Goal: Information Seeking & Learning: Find specific page/section

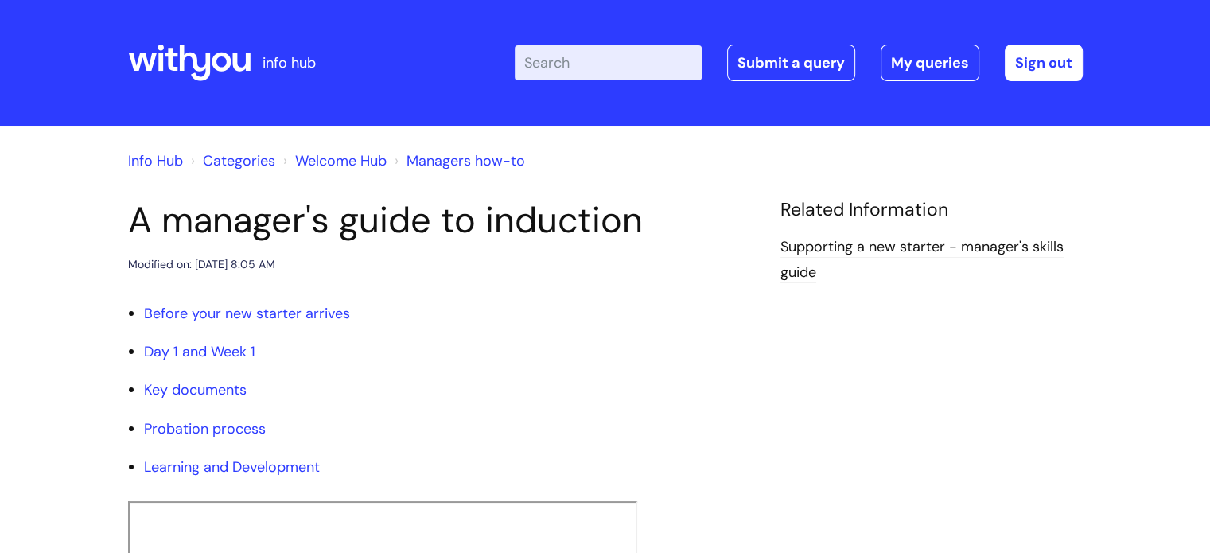
click at [636, 51] on input "Enter your search term here..." at bounding box center [608, 62] width 187 height 35
type input "brand centre"
click button "Search" at bounding box center [0, 0] width 0 height 0
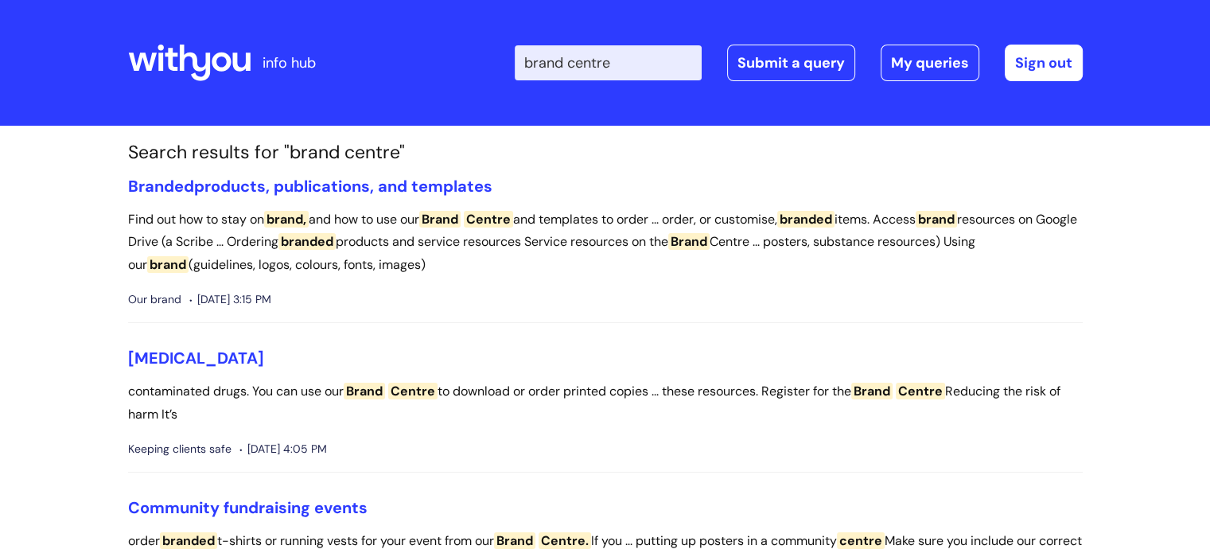
drag, startPoint x: 659, startPoint y: 64, endPoint x: 587, endPoint y: 64, distance: 71.6
click at [587, 64] on input "brand centre" at bounding box center [608, 62] width 187 height 35
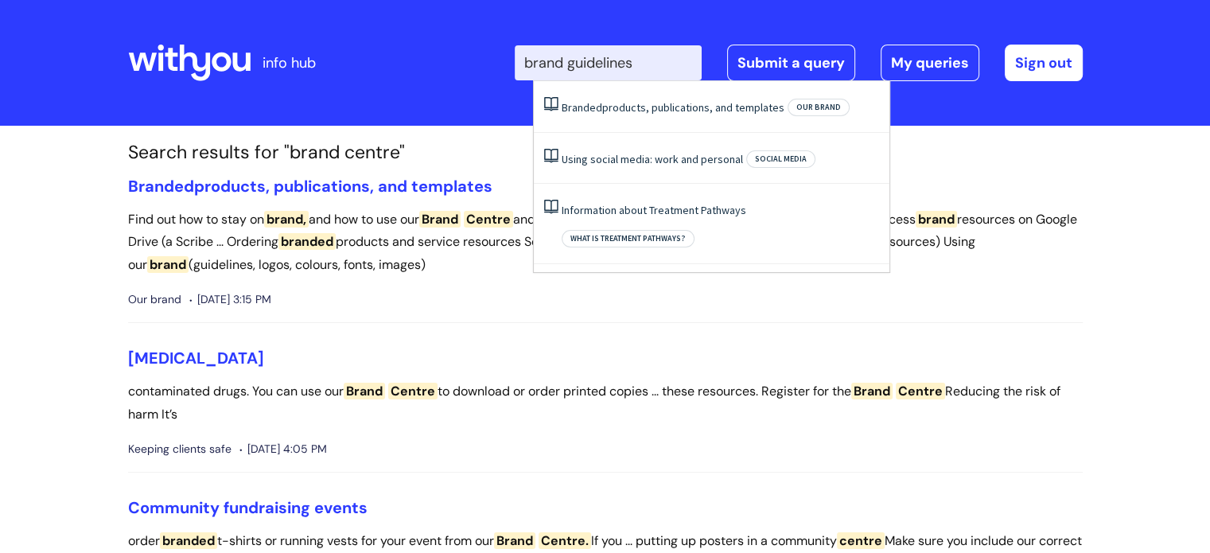
type input "brand guidelines"
click button "Search" at bounding box center [0, 0] width 0 height 0
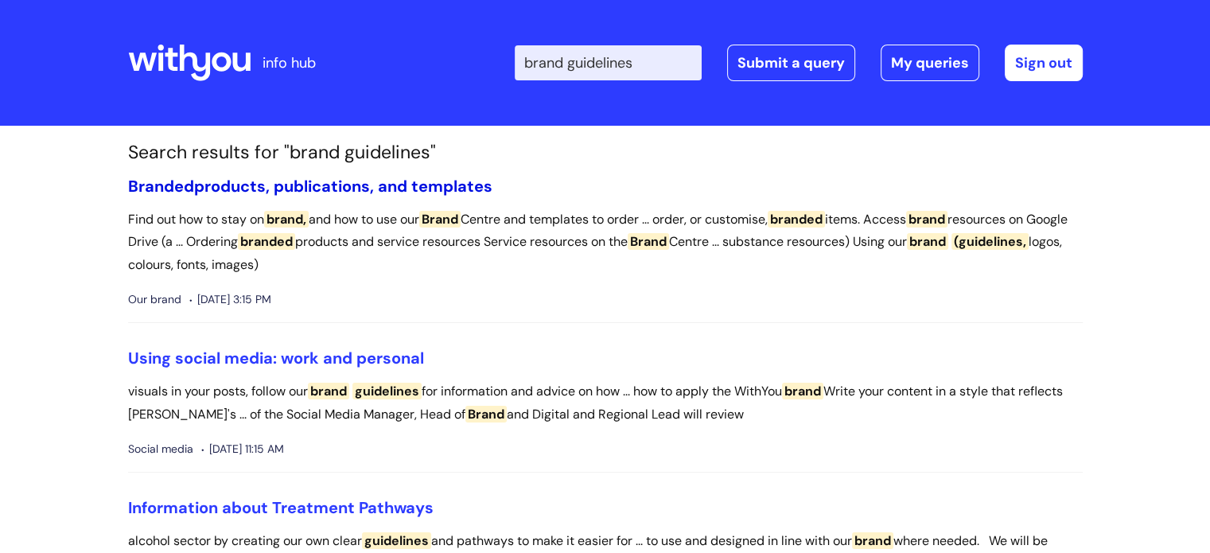
click at [325, 187] on link "Branded products, publications, and templates" at bounding box center [310, 186] width 364 height 21
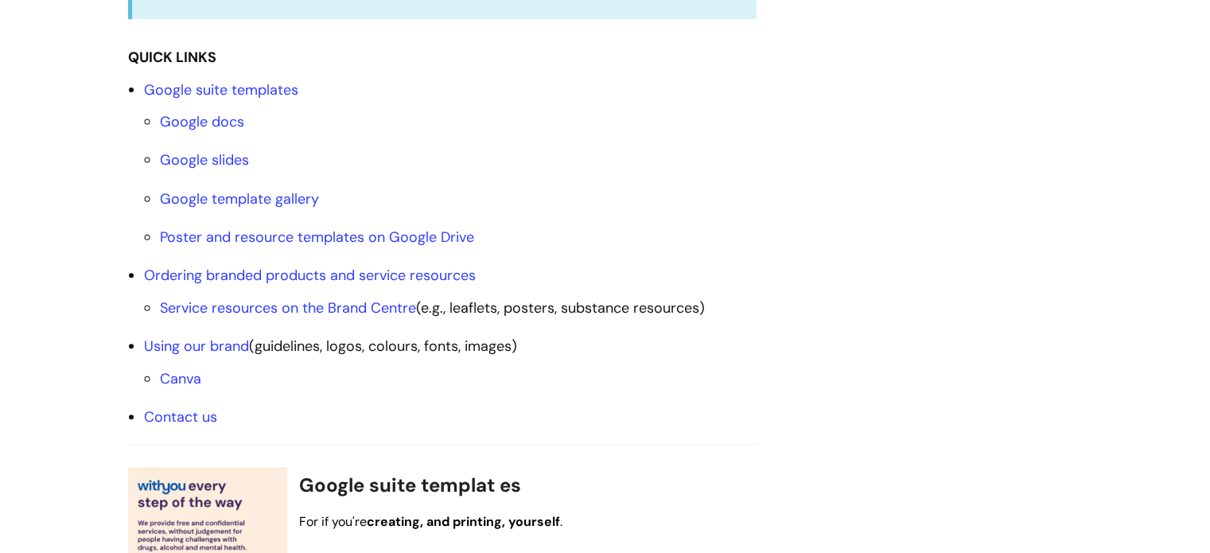
scroll to position [557, 0]
click at [200, 235] on link "Poster and resource templates on Google Drive" at bounding box center [317, 236] width 314 height 19
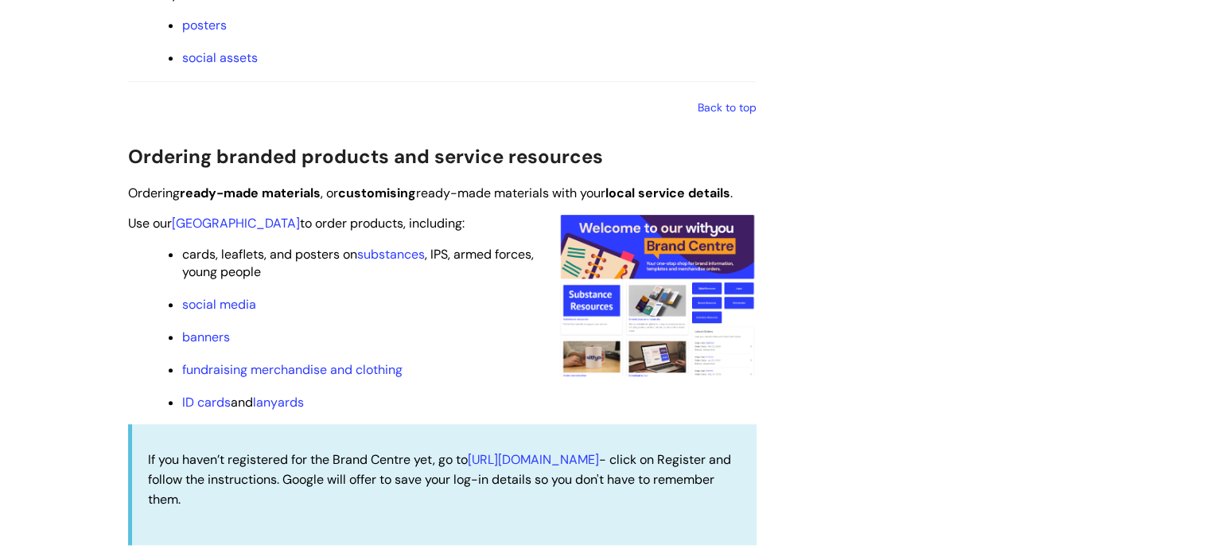
scroll to position [1508, 0]
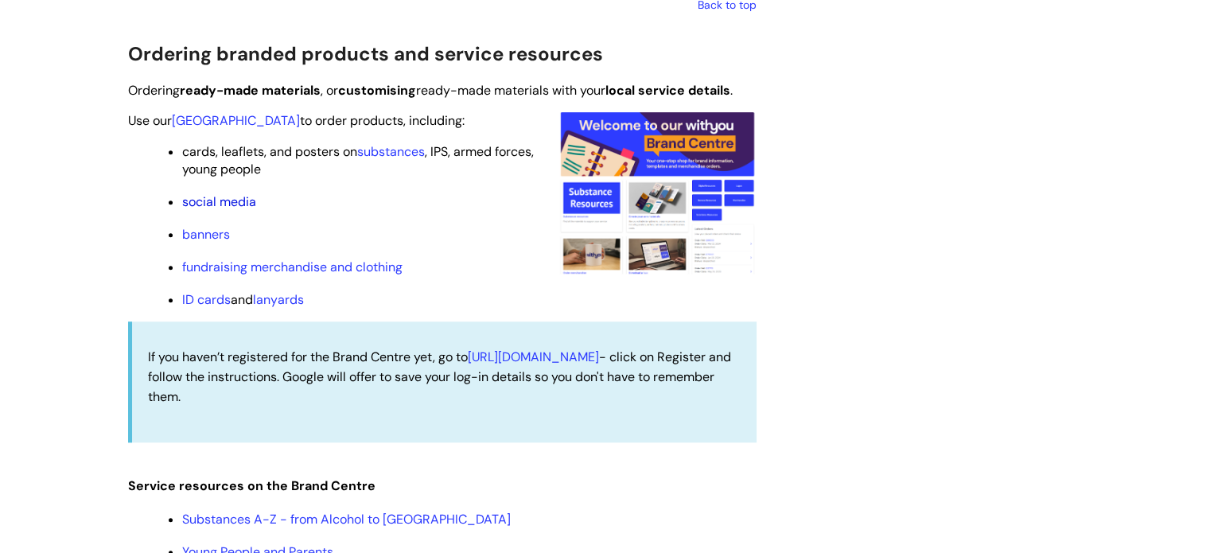
click at [204, 204] on link "social media" at bounding box center [219, 201] width 74 height 17
